Goal: Task Accomplishment & Management: Use online tool/utility

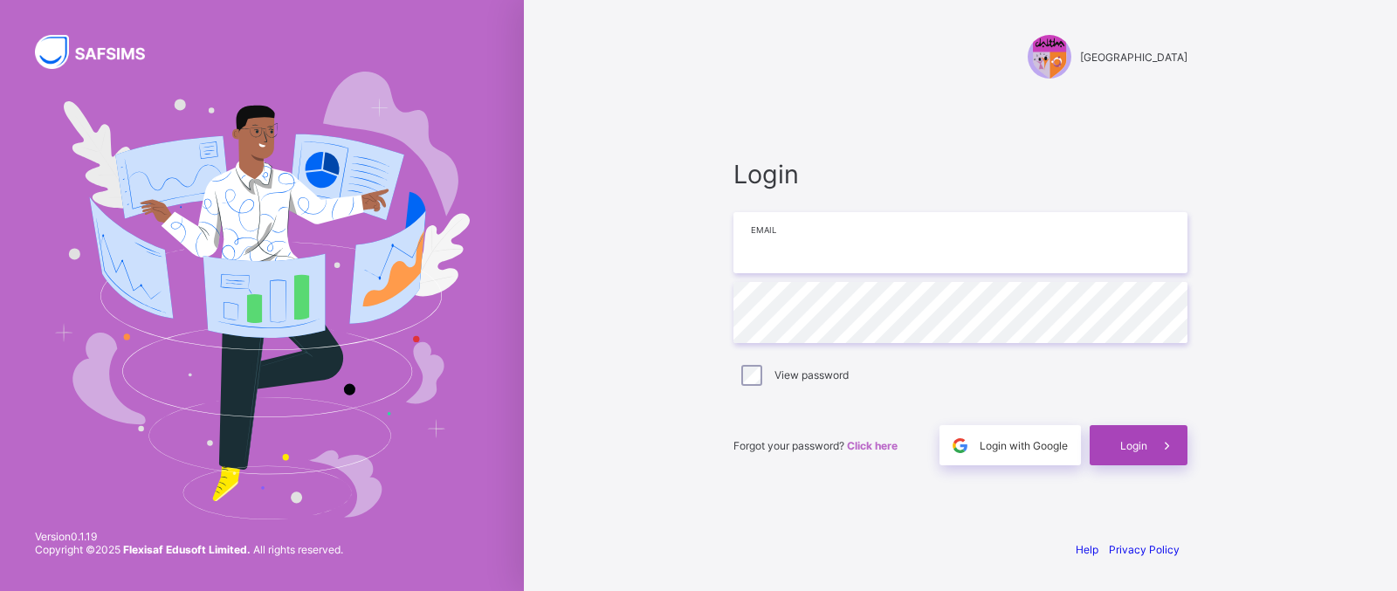
type input "**********"
click at [1140, 434] on div "Login" at bounding box center [1138, 445] width 98 height 40
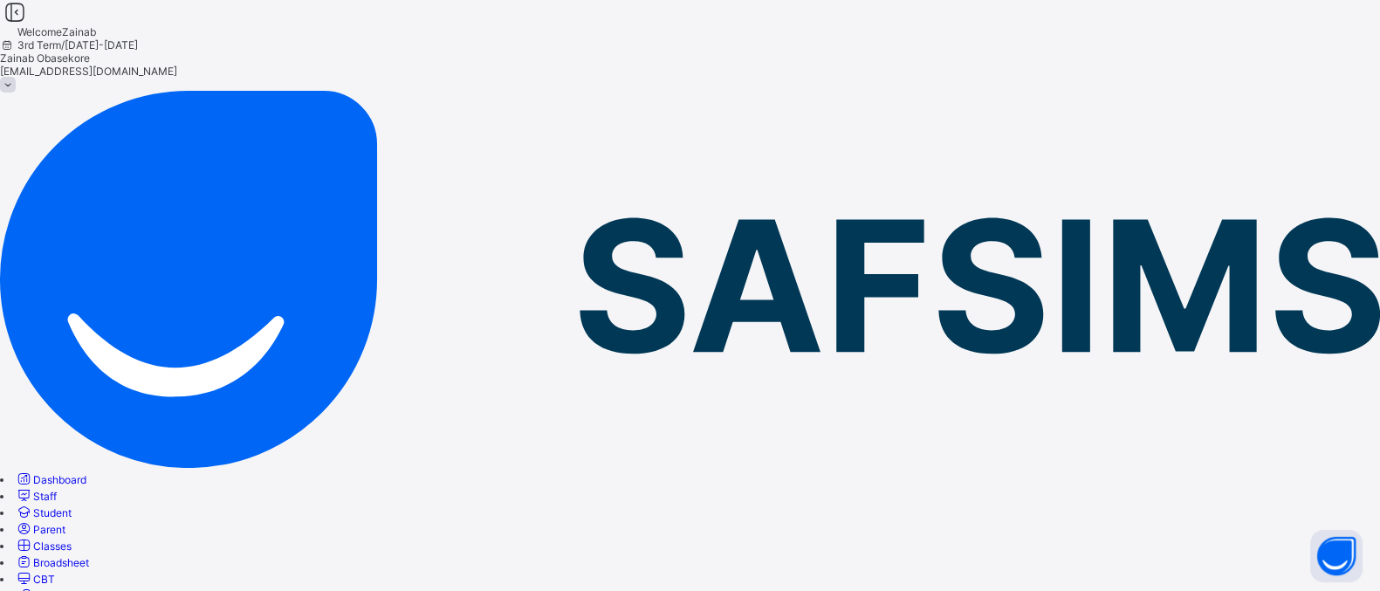
click at [72, 539] on span "Classes" at bounding box center [52, 545] width 38 height 13
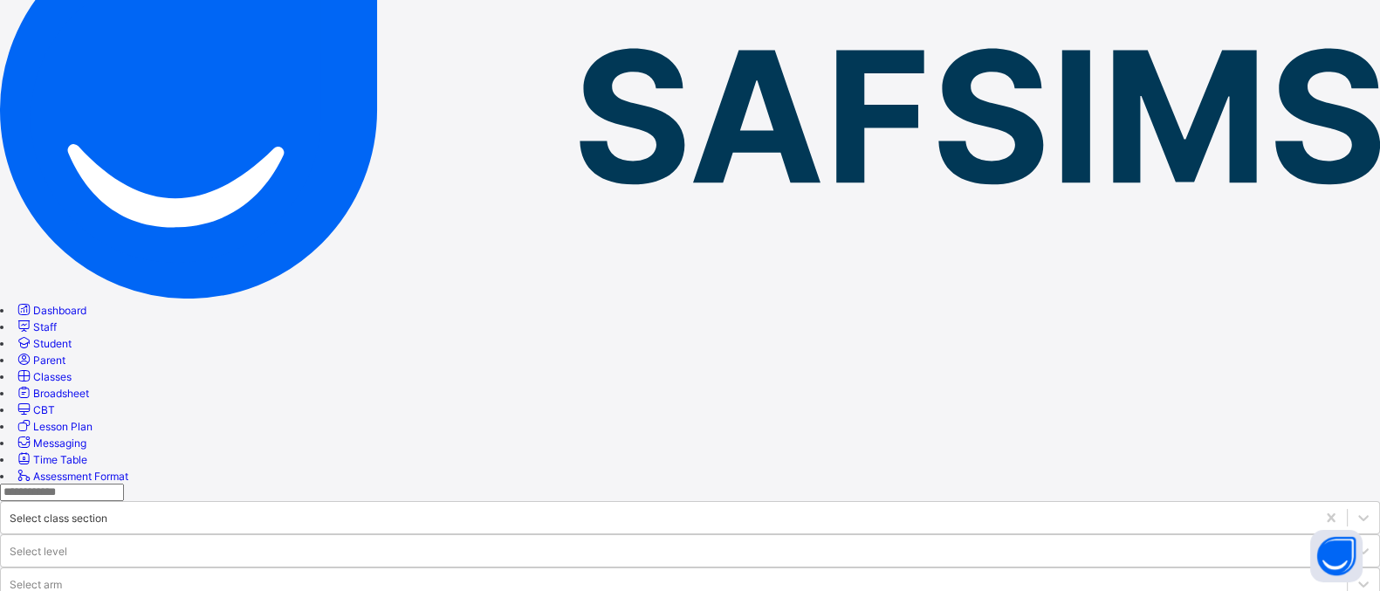
scroll to position [177, 0]
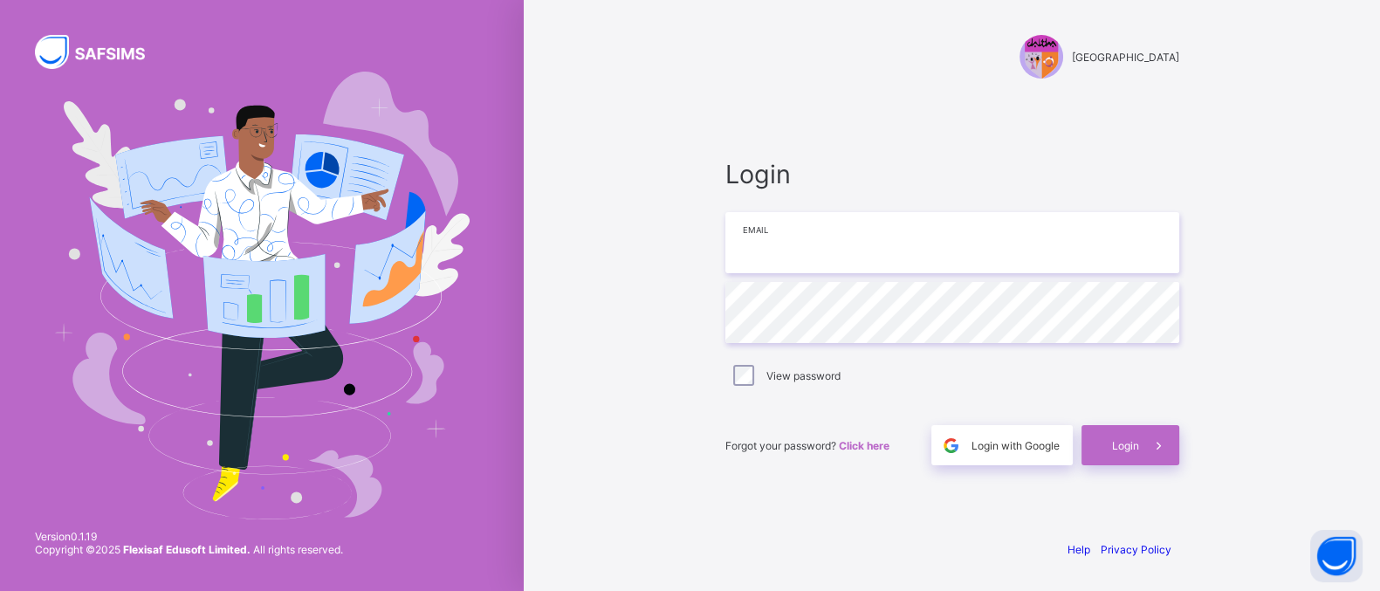
type input "**********"
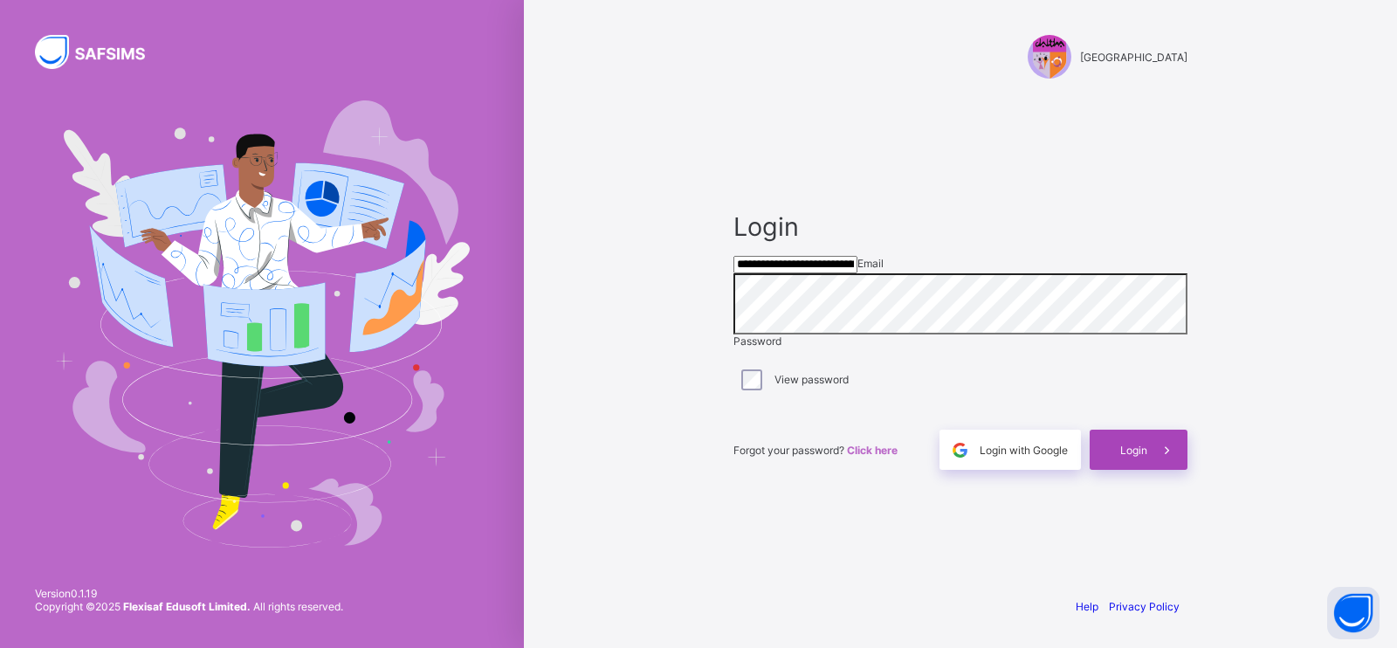
click at [1150, 470] on span at bounding box center [1167, 449] width 40 height 40
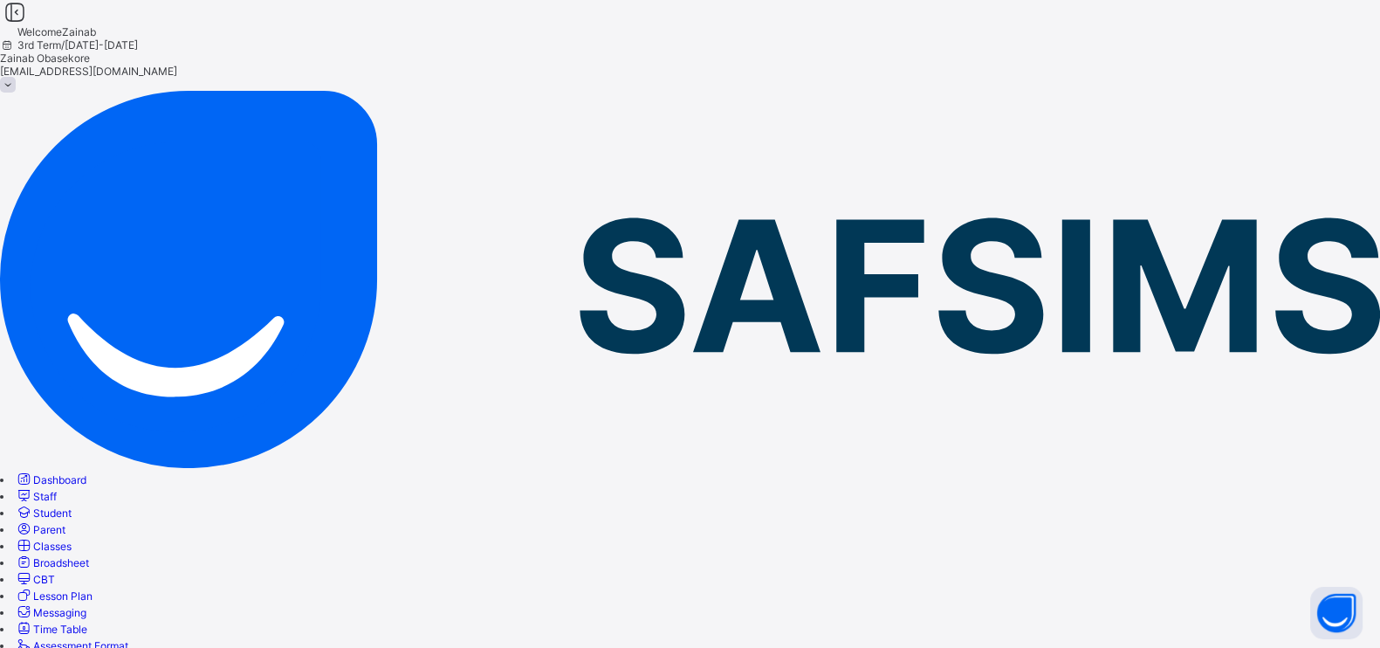
click at [72, 539] on span "Classes" at bounding box center [52, 545] width 38 height 13
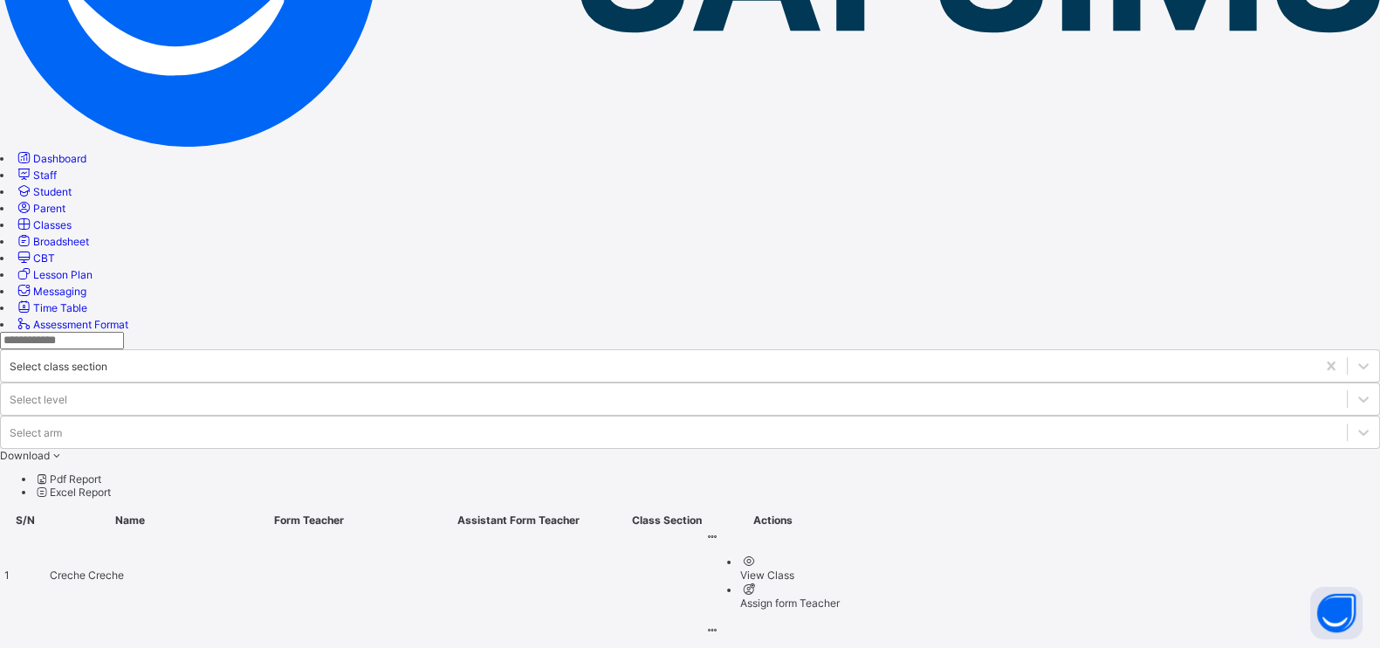
scroll to position [328, 0]
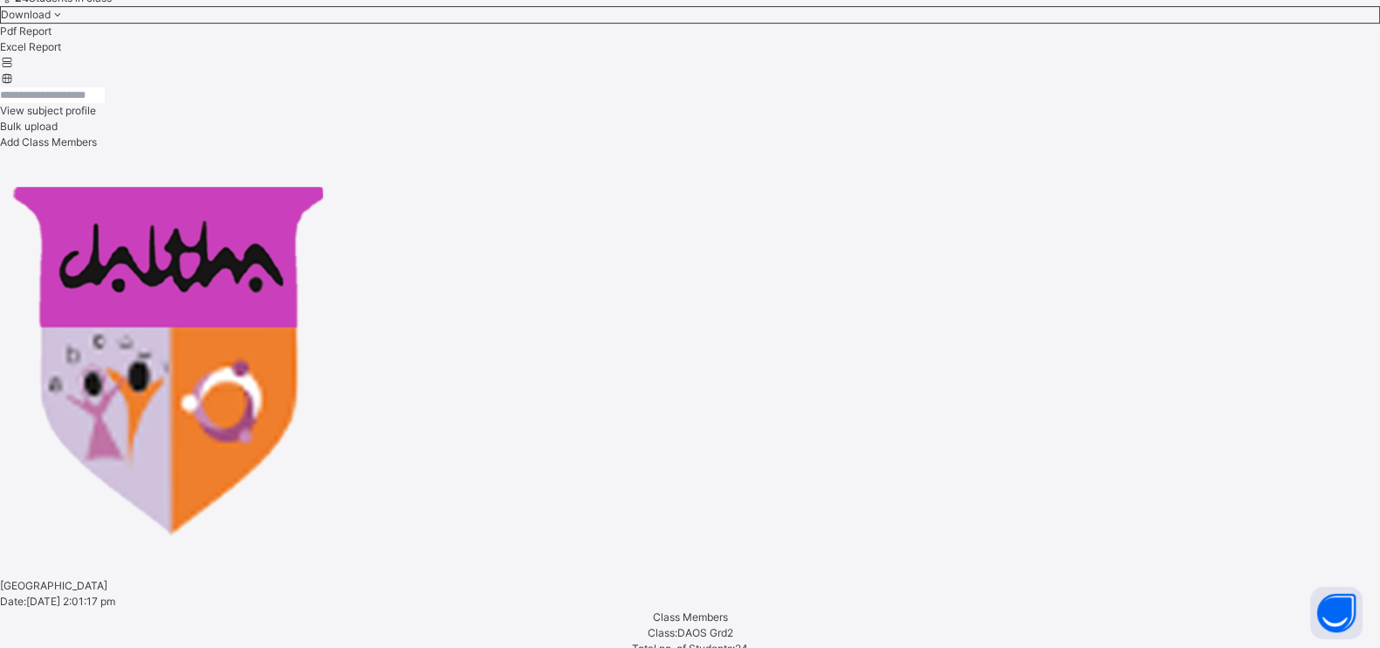
scroll to position [1115, 0]
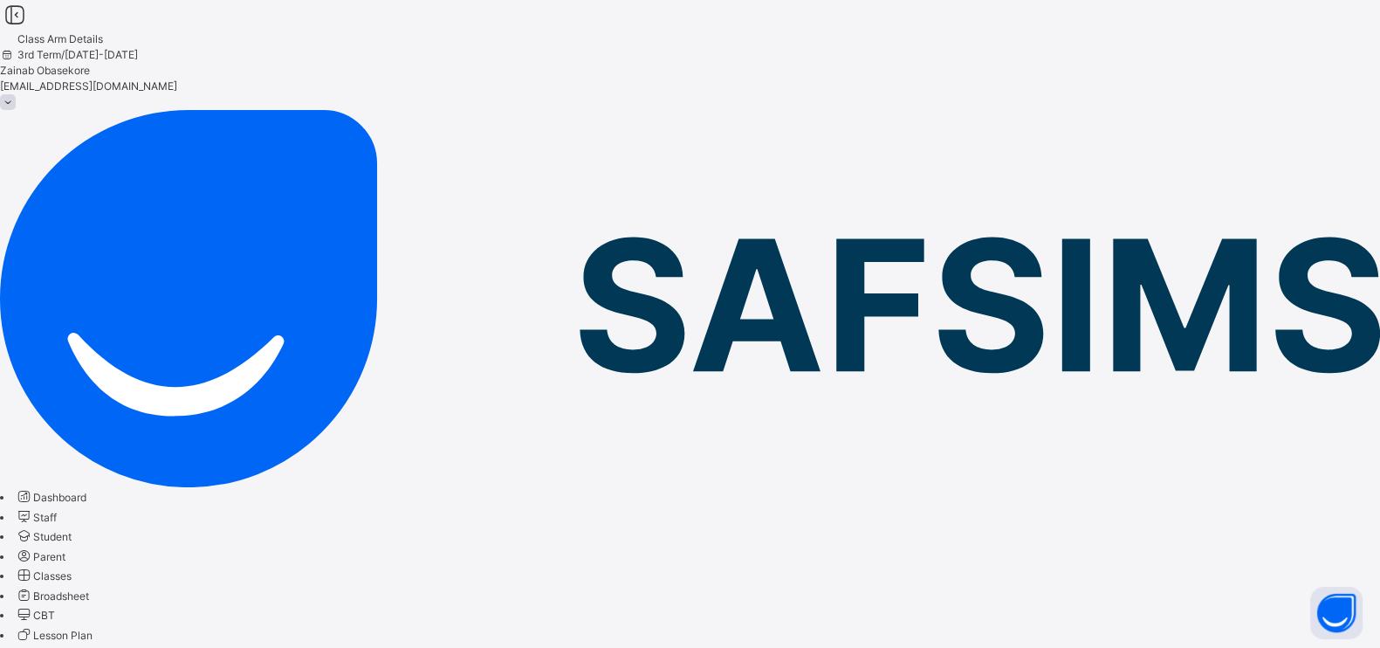
scroll to position [18, 0]
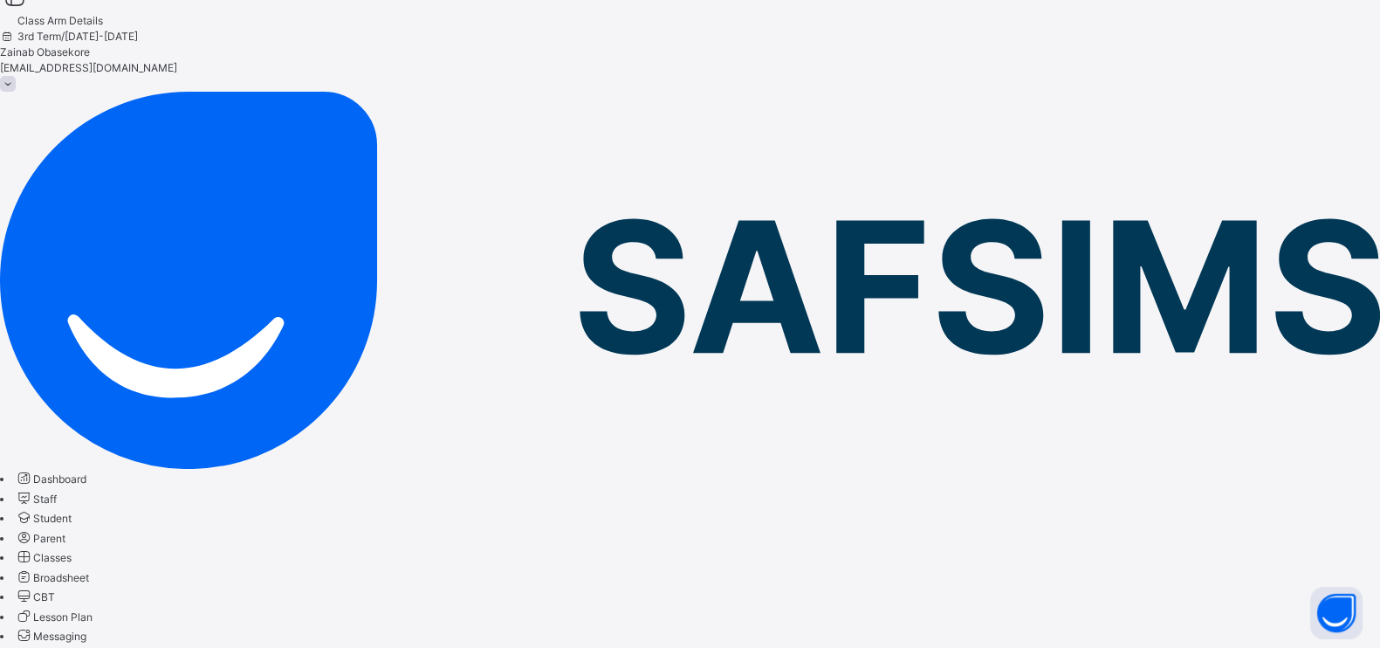
drag, startPoint x: 1284, startPoint y: 63, endPoint x: 1331, endPoint y: 196, distance: 140.8
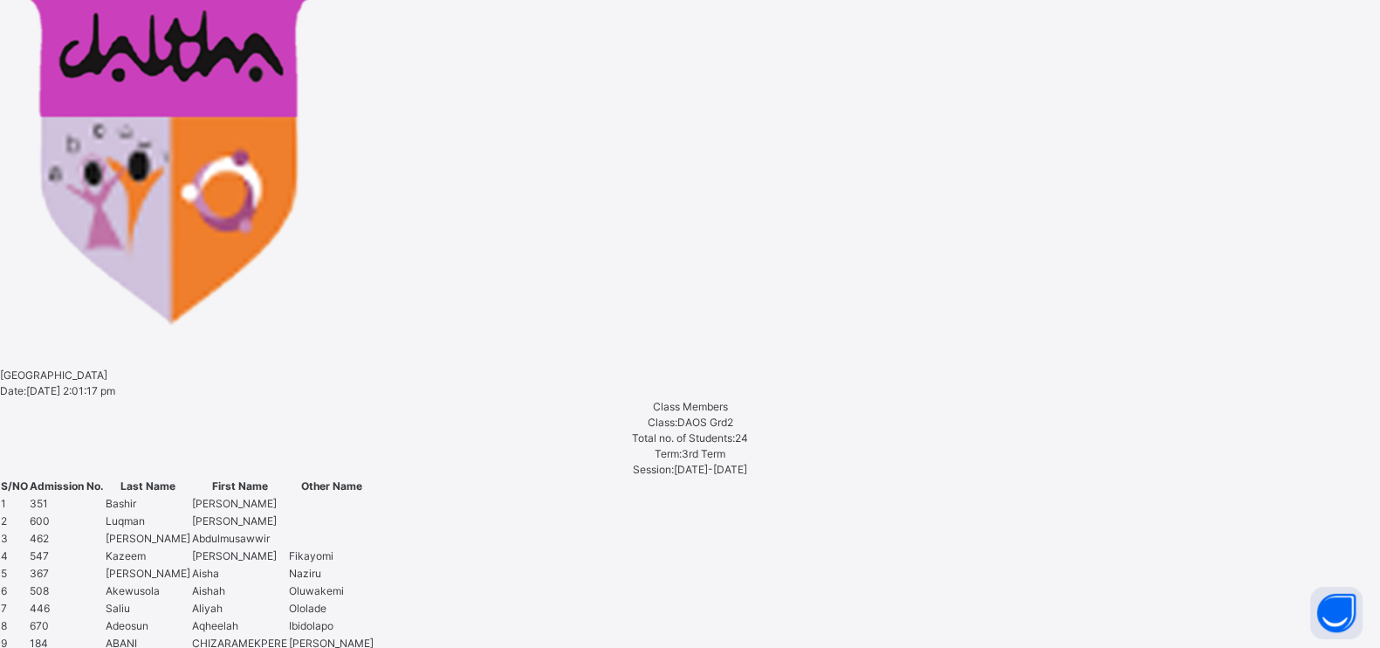
scroll to position [1115, 0]
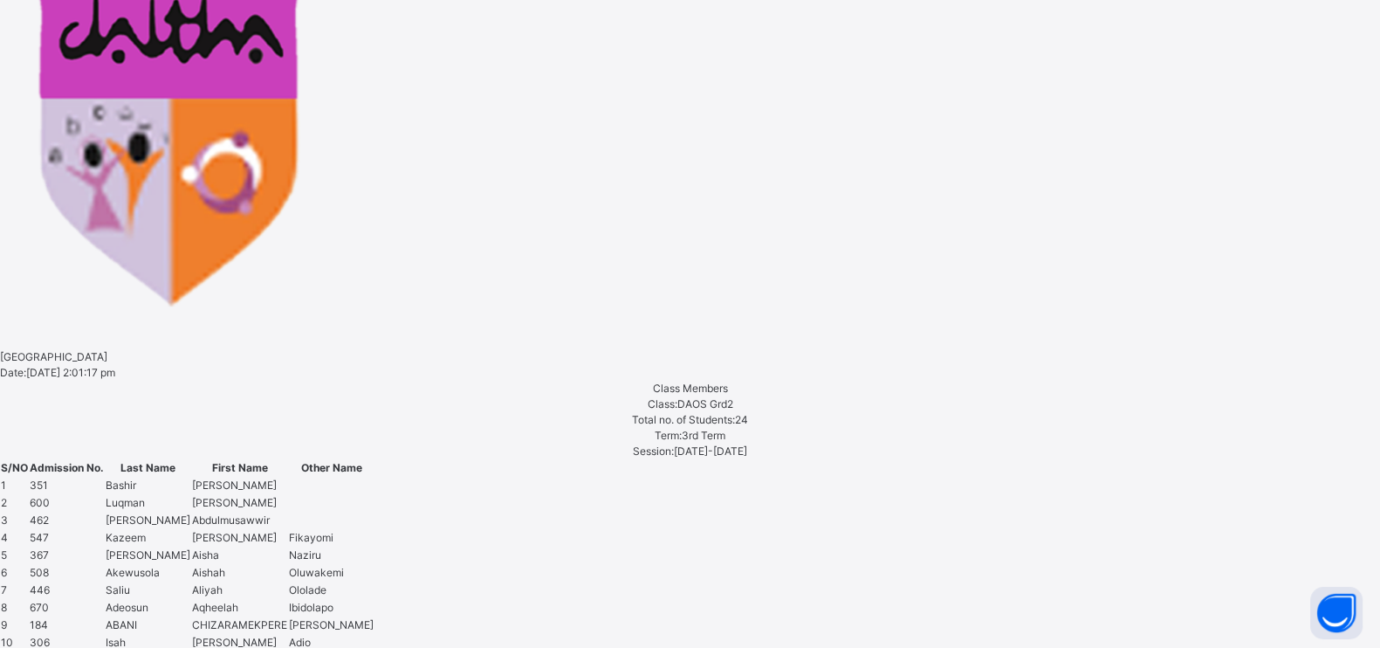
type textarea "**********"
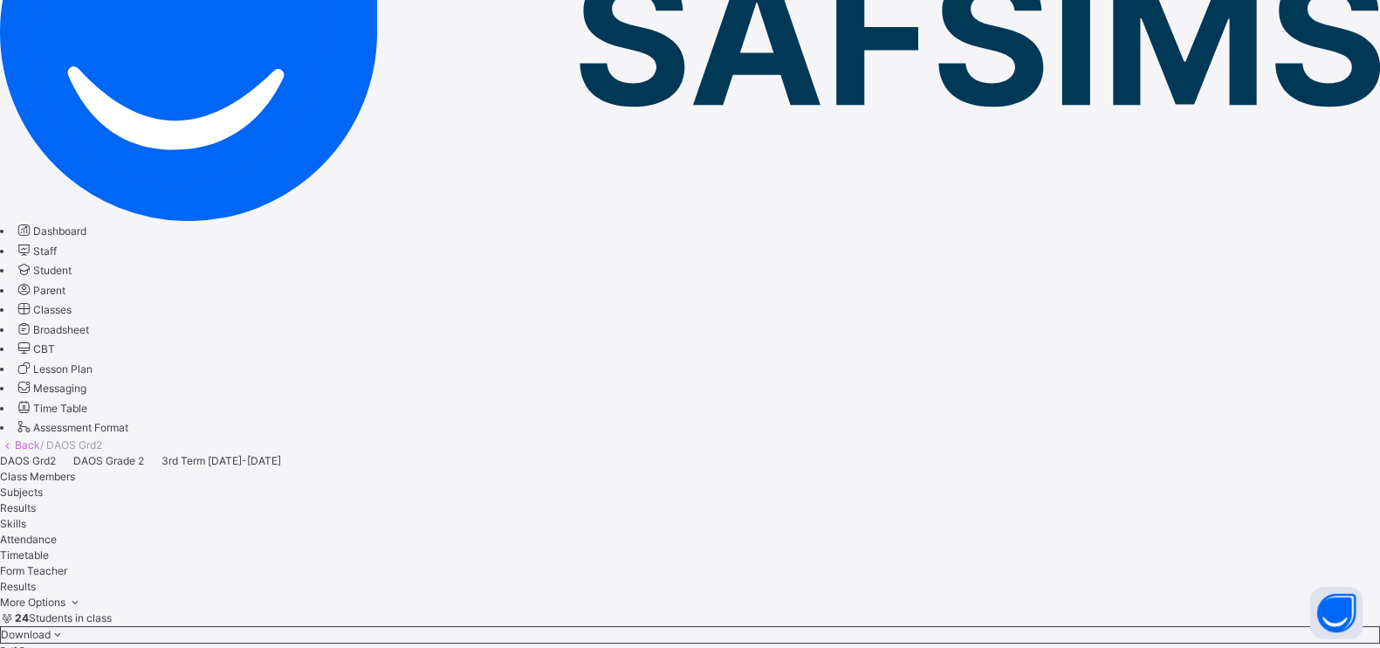
scroll to position [310, 0]
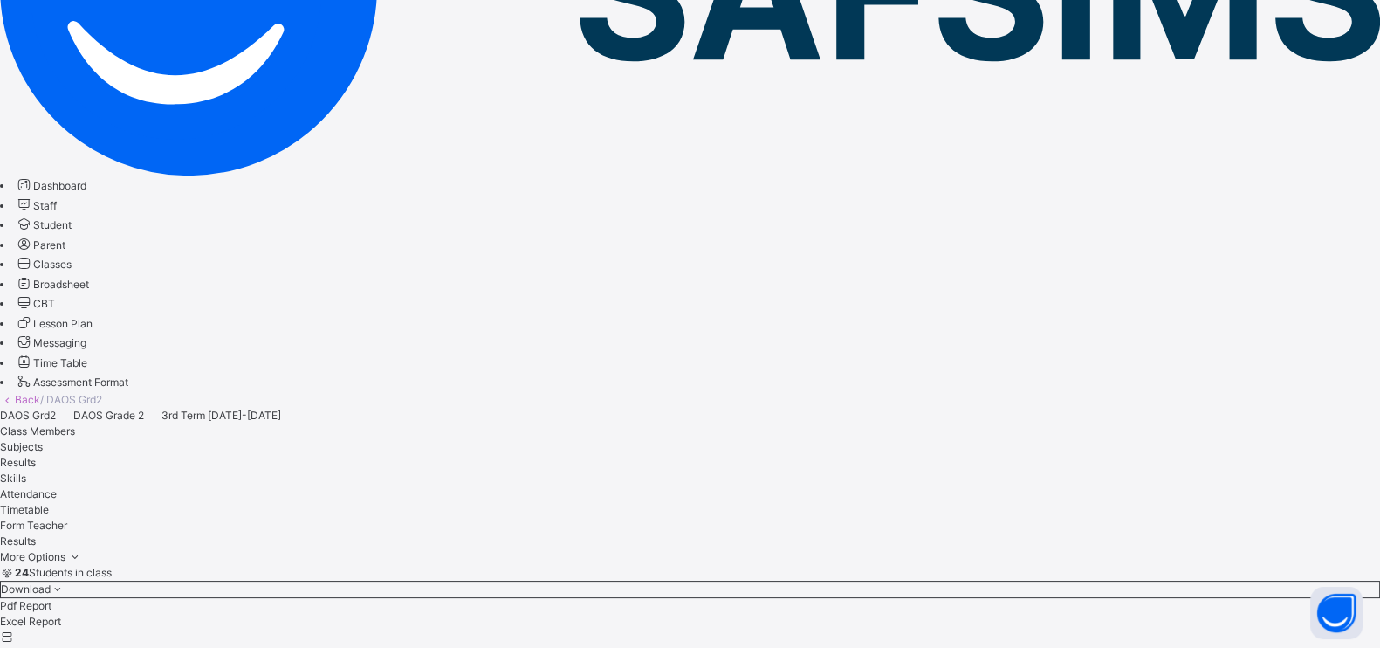
scroll to position [338, 0]
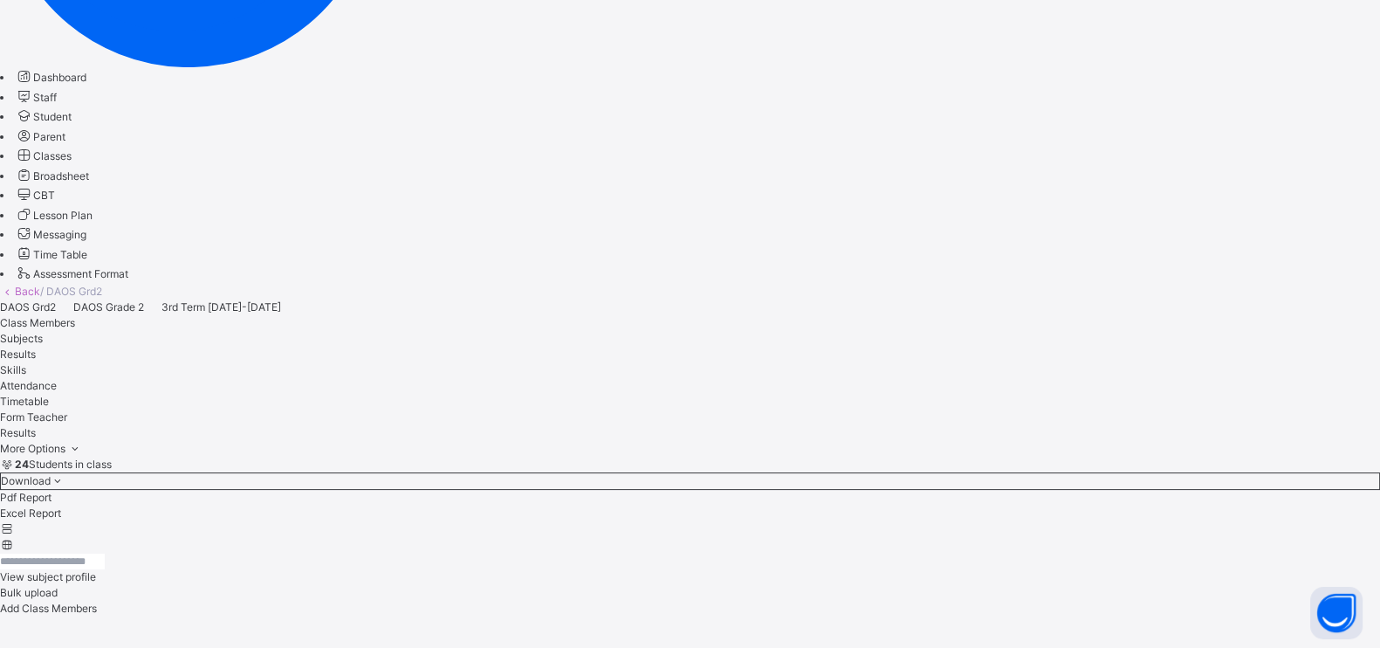
scroll to position [411, 0]
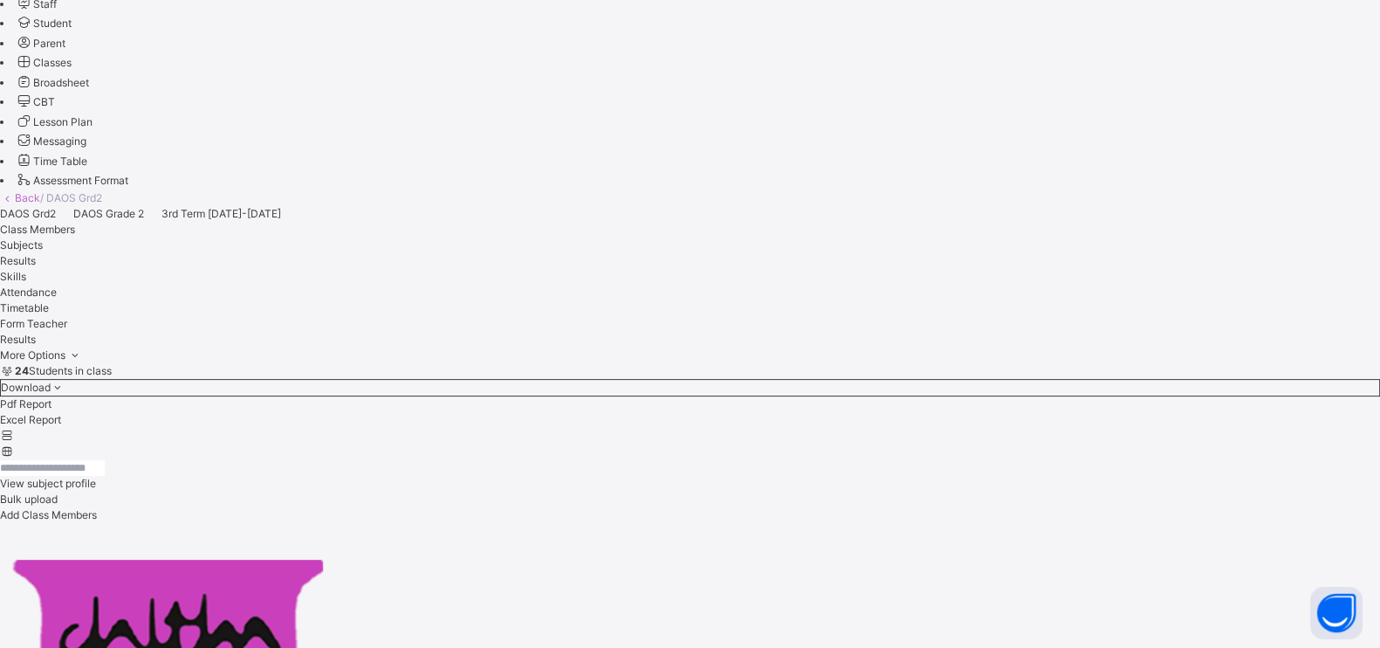
scroll to position [498, 0]
